Goal: Find specific page/section: Find specific page/section

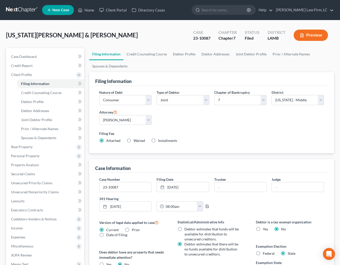
select select "1"
select select "0"
select select "35"
select select "0"
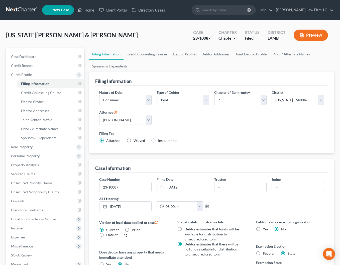
select select "19"
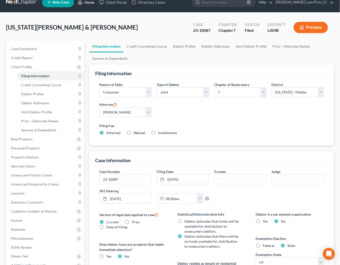
click at [85, 5] on link "Home" at bounding box center [85, 2] width 21 height 9
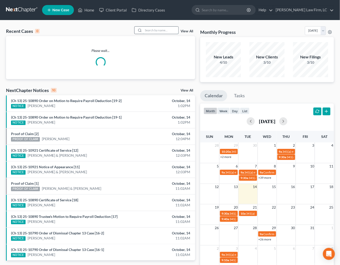
click at [151, 30] on input "search" at bounding box center [160, 30] width 35 height 7
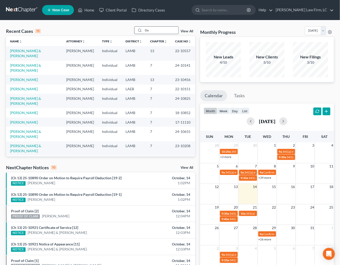
type input "D"
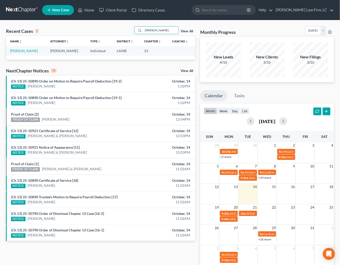
type input "[PERSON_NAME]"
click at [25, 50] on link "[PERSON_NAME]" at bounding box center [24, 51] width 28 height 4
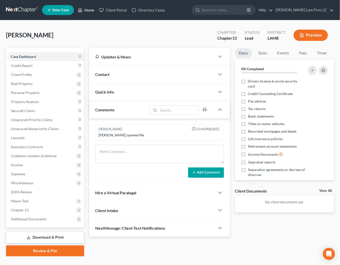
click at [91, 12] on link "Home" at bounding box center [85, 10] width 21 height 9
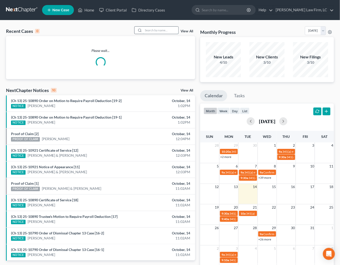
click at [159, 27] on input "search" at bounding box center [160, 30] width 35 height 7
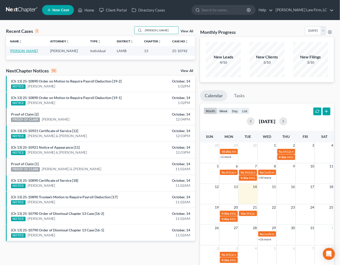
type input "[PERSON_NAME]"
click at [18, 51] on link "[PERSON_NAME]" at bounding box center [24, 51] width 28 height 4
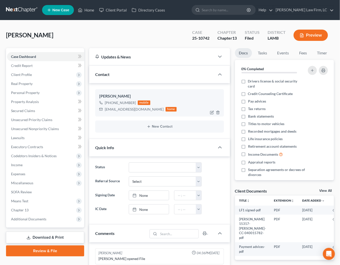
scroll to position [12, 0]
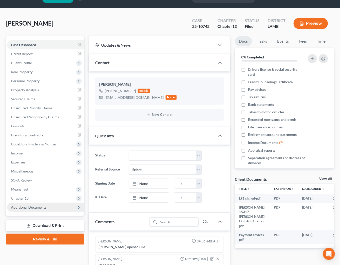
click at [48, 203] on span "Additional Documents" at bounding box center [45, 207] width 77 height 9
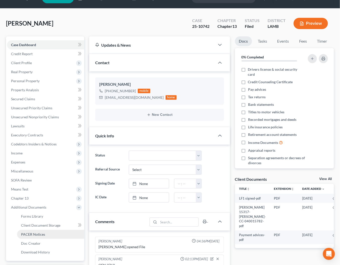
click at [50, 230] on link "PACER Notices" at bounding box center [50, 234] width 67 height 9
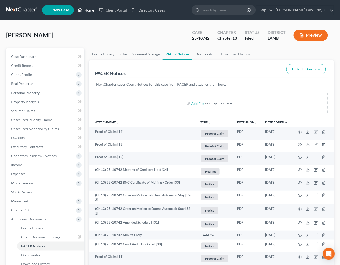
click at [89, 10] on link "Home" at bounding box center [85, 10] width 21 height 9
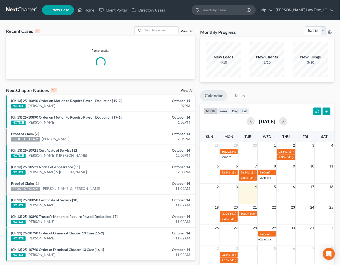
click at [222, 14] on input "search" at bounding box center [225, 9] width 46 height 9
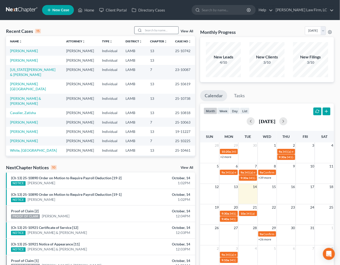
click at [162, 28] on input "search" at bounding box center [160, 30] width 35 height 7
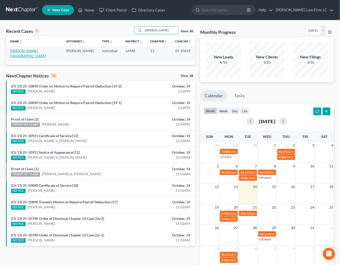
type input "[PERSON_NAME]"
click at [30, 49] on link "[PERSON_NAME][GEOGRAPHIC_DATA]" at bounding box center [28, 53] width 36 height 9
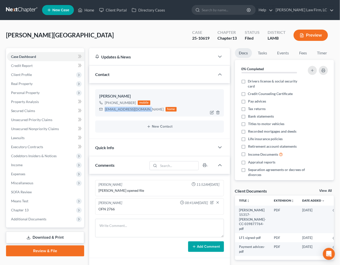
drag, startPoint x: 146, startPoint y: 106, endPoint x: 106, endPoint y: 109, distance: 40.5
click at [106, 109] on div "[EMAIL_ADDRESS][DOMAIN_NAME]" at bounding box center [134, 109] width 59 height 5
copy div "[EMAIL_ADDRESS][DOMAIN_NAME]"
drag, startPoint x: 212, startPoint y: 38, endPoint x: 191, endPoint y: 38, distance: 20.6
click at [191, 38] on div "Case 25-10619" at bounding box center [200, 35] width 25 height 15
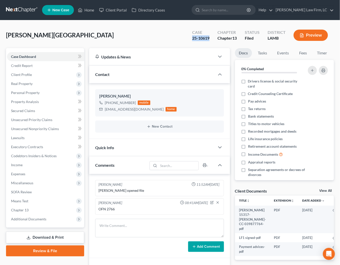
copy div "25-10619"
click at [179, 39] on div "[PERSON_NAME] Upgraded Case 25-10619 Chapter Chapter 13 Status Filed District […" at bounding box center [170, 37] width 328 height 22
click at [187, 37] on div "Case 25-10619 Chapter Chapter 13 Status Filed District [GEOGRAPHIC_DATA]" at bounding box center [260, 35] width 148 height 18
click at [64, 215] on span "Additional Documents" at bounding box center [45, 219] width 77 height 9
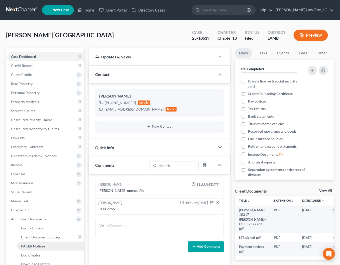
click at [62, 242] on link "PACER Notices" at bounding box center [50, 246] width 67 height 9
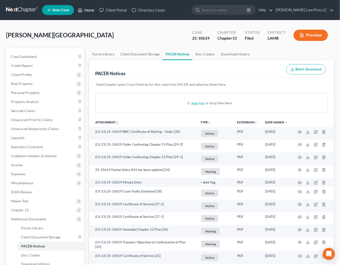
click at [89, 11] on link "Home" at bounding box center [85, 10] width 21 height 9
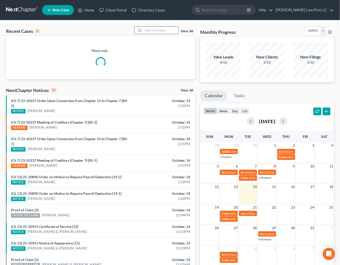
click at [175, 31] on input "search" at bounding box center [160, 30] width 35 height 7
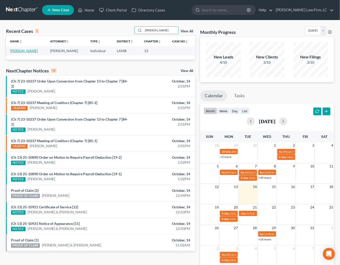
type input "[PERSON_NAME]"
click at [19, 53] on link "[PERSON_NAME]" at bounding box center [24, 51] width 28 height 4
